Goal: Information Seeking & Learning: Learn about a topic

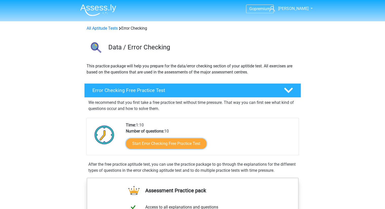
click at [181, 145] on link "Start Error Checking Free Practice Test" at bounding box center [166, 143] width 81 height 11
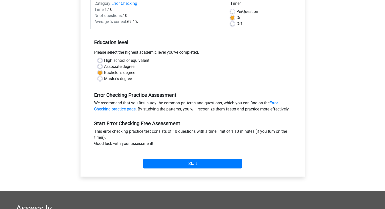
scroll to position [70, 0]
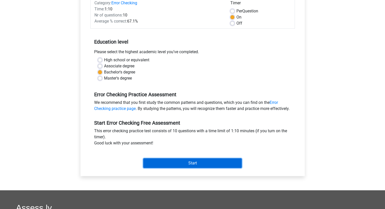
click at [173, 167] on input "Start" at bounding box center [192, 163] width 98 height 10
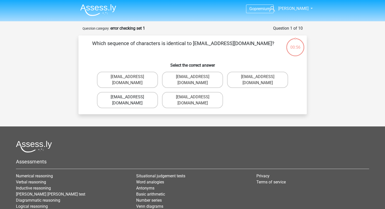
click at [141, 92] on label "Evie_Meade@jointmail.com.uk" at bounding box center [127, 100] width 61 height 16
click at [131, 97] on input "Evie_Meade@jointmail.com.uk" at bounding box center [128, 98] width 3 height 3
radio input "true"
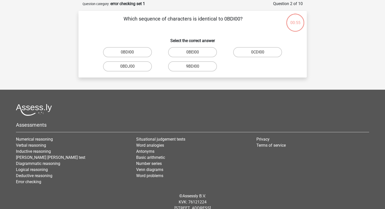
scroll to position [25, 0]
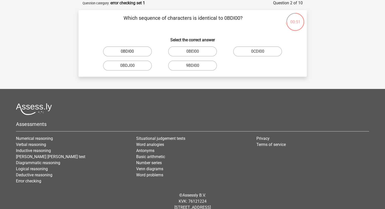
click at [135, 51] on label "0BDI00" at bounding box center [127, 51] width 49 height 10
click at [131, 51] on input "0BDI00" at bounding box center [128, 52] width 3 height 3
radio input "true"
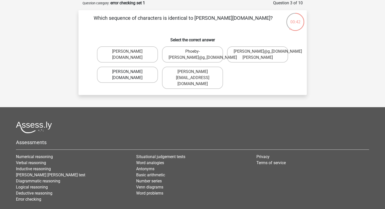
click at [137, 80] on label "Phoebe-Paterson@g_mail.gr" at bounding box center [127, 75] width 61 height 16
click at [131, 75] on input "Phoebe-Paterson@g_mail.gr" at bounding box center [128, 73] width 3 height 3
radio input "true"
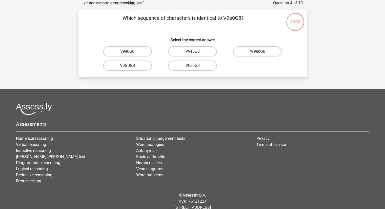
click at [199, 51] on label "V9e0G8" at bounding box center [192, 51] width 49 height 10
click at [196, 51] on input "V9e0G8" at bounding box center [193, 52] width 3 height 3
radio input "true"
click at [198, 69] on label "91051S" at bounding box center [192, 65] width 49 height 10
click at [196, 69] on input "91051S" at bounding box center [193, 67] width 3 height 3
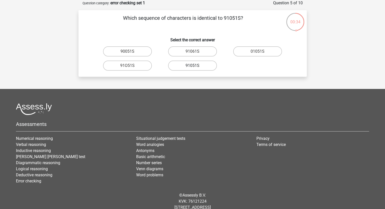
radio input "true"
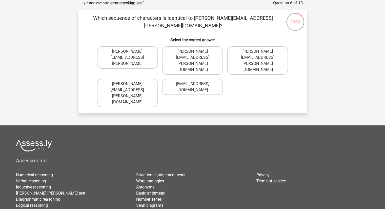
click at [150, 79] on label "Connor.Paterson@mailme.com" at bounding box center [127, 93] width 61 height 28
click at [131, 84] on input "Connor.Paterson@mailme.com" at bounding box center [128, 85] width 3 height 3
radio input "true"
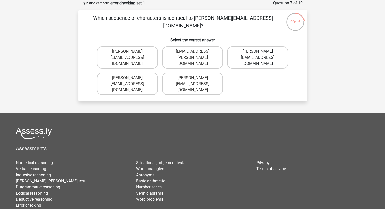
click at [254, 52] on label "Ava-Carroll@mailme.uk.com" at bounding box center [257, 57] width 61 height 22
click at [258, 52] on input "Ava-Carroll@mailme.uk.com" at bounding box center [259, 52] width 3 height 3
radio input "true"
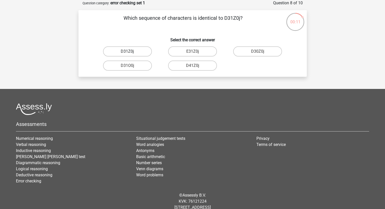
click at [127, 51] on label "D31Z0j" at bounding box center [127, 51] width 49 height 10
click at [127, 51] on input "D31Z0j" at bounding box center [128, 52] width 3 height 3
radio input "true"
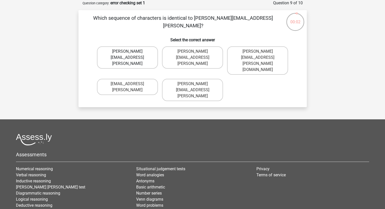
click at [133, 54] on label "Arthur.Bradley@mailme.coo" at bounding box center [127, 57] width 61 height 22
click at [131, 54] on input "Arthur.Bradley@mailme.coo" at bounding box center [128, 52] width 3 height 3
radio input "true"
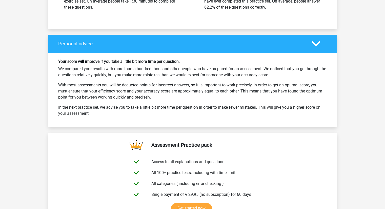
scroll to position [716, 0]
